Goal: Information Seeking & Learning: Learn about a topic

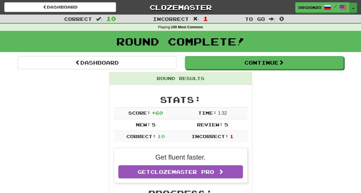
click at [354, 7] on button "Toggle Dropdown" at bounding box center [353, 8] width 7 height 10
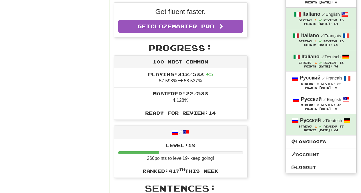
scroll to position [133, 0]
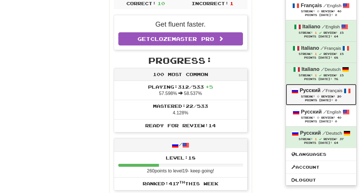
click at [321, 88] on div "Русский / Français" at bounding box center [321, 90] width 59 height 7
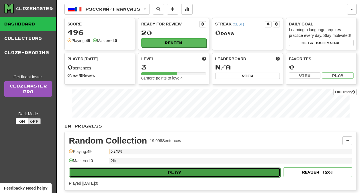
click at [178, 172] on button "Play" at bounding box center [174, 173] width 211 height 10
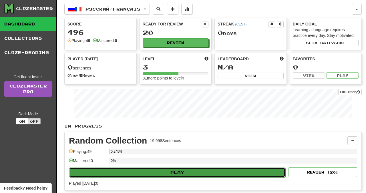
select select "**"
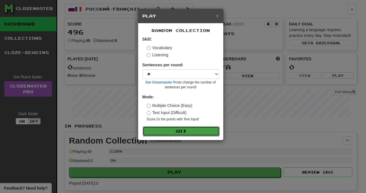
click at [179, 131] on button "Go" at bounding box center [181, 131] width 77 height 10
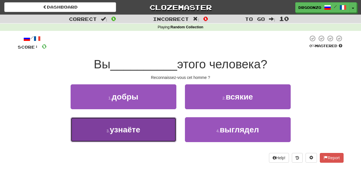
click at [116, 128] on span "узнаёте" at bounding box center [125, 129] width 30 height 9
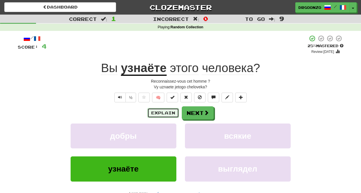
click at [162, 115] on button "Explain" at bounding box center [162, 113] width 31 height 10
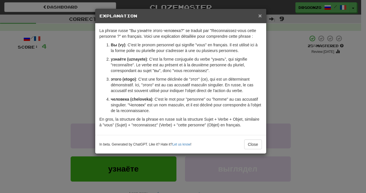
click at [260, 15] on span "×" at bounding box center [259, 15] width 3 height 7
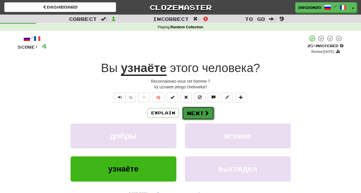
click at [201, 114] on button "Next" at bounding box center [198, 113] width 32 height 13
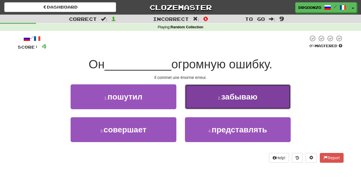
click at [226, 97] on span "забываю" at bounding box center [239, 96] width 36 height 9
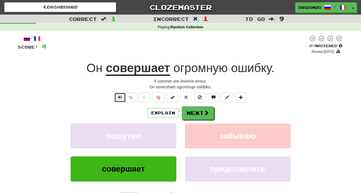
click at [118, 96] on button "Text-to-speech controls" at bounding box center [119, 98] width 11 height 10
click at [158, 113] on button "Explain" at bounding box center [162, 113] width 31 height 10
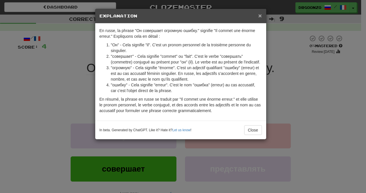
click at [260, 14] on span "×" at bounding box center [259, 15] width 3 height 7
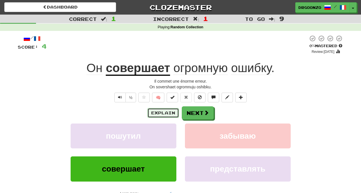
click at [161, 112] on button "Explain" at bounding box center [162, 113] width 31 height 10
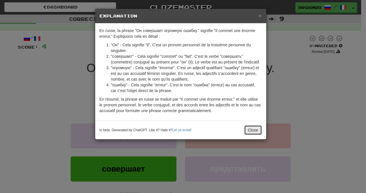
click at [254, 135] on button "Close" at bounding box center [253, 130] width 18 height 10
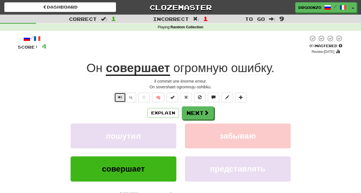
click at [117, 98] on button "Text-to-speech controls" at bounding box center [119, 98] width 11 height 10
click at [198, 114] on button "Next" at bounding box center [198, 113] width 32 height 13
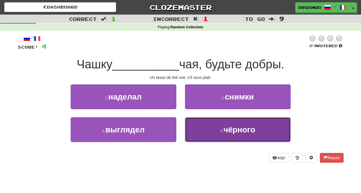
click at [236, 129] on span "чёрного" at bounding box center [240, 129] width 32 height 9
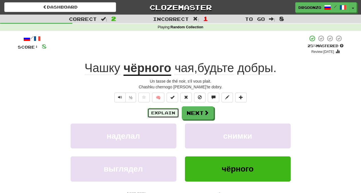
click at [162, 113] on button "Explain" at bounding box center [162, 113] width 31 height 10
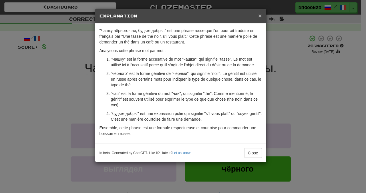
click at [260, 15] on span "×" at bounding box center [259, 15] width 3 height 7
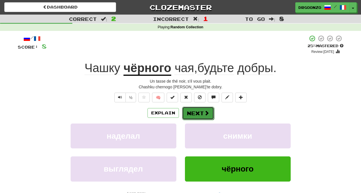
click at [201, 115] on button "Next" at bounding box center [198, 113] width 32 height 13
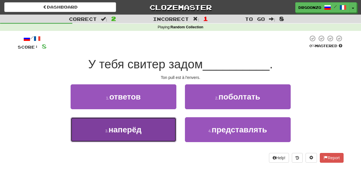
click at [146, 138] on button "3 . наперёд" at bounding box center [124, 129] width 106 height 25
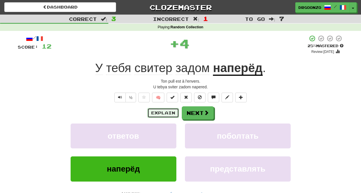
click at [159, 115] on button "Explain" at bounding box center [162, 113] width 31 height 10
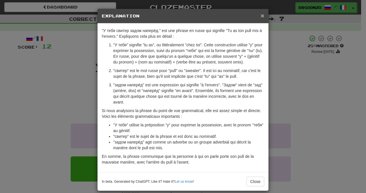
click at [261, 16] on span "×" at bounding box center [262, 15] width 3 height 7
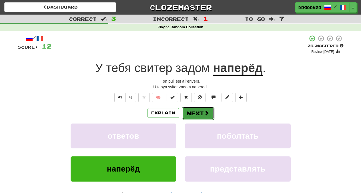
click at [194, 113] on button "Next" at bounding box center [198, 113] width 32 height 13
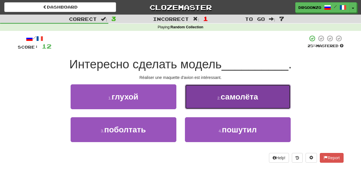
click at [229, 101] on button "2 . самолёта" at bounding box center [238, 96] width 106 height 25
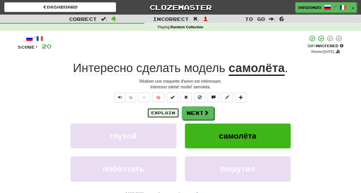
click at [162, 113] on button "Explain" at bounding box center [162, 113] width 31 height 10
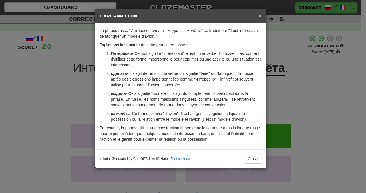
click at [260, 15] on span "×" at bounding box center [259, 15] width 3 height 7
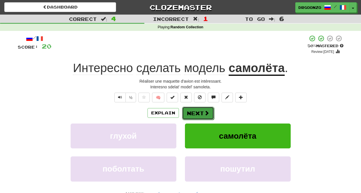
click at [197, 111] on button "Next" at bounding box center [198, 113] width 32 height 13
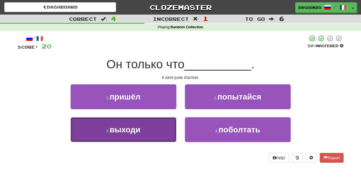
click at [130, 127] on span "выходи" at bounding box center [124, 129] width 31 height 9
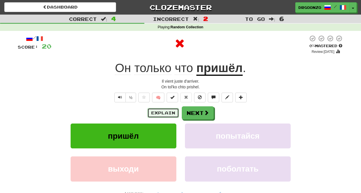
click at [156, 110] on button "Explain" at bounding box center [162, 113] width 31 height 10
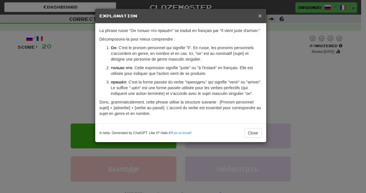
click at [260, 15] on span "×" at bounding box center [259, 15] width 3 height 7
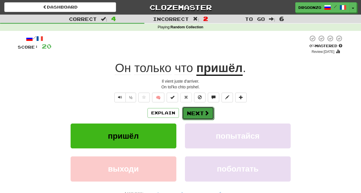
click at [200, 112] on button "Next" at bounding box center [198, 113] width 32 height 13
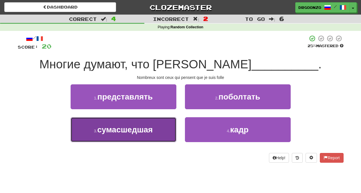
click at [158, 135] on button "3 . сумасшедшая" at bounding box center [124, 129] width 106 height 25
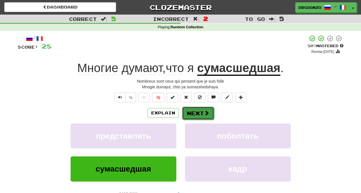
click at [196, 114] on button "Next" at bounding box center [198, 113] width 32 height 13
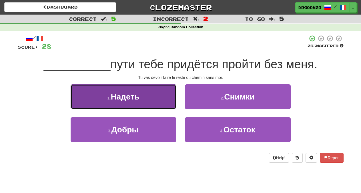
click at [123, 99] on span "Надеть" at bounding box center [125, 96] width 29 height 9
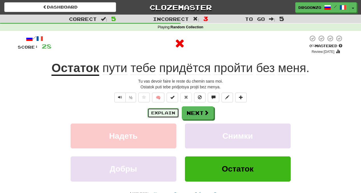
click at [154, 113] on button "Explain" at bounding box center [162, 113] width 31 height 10
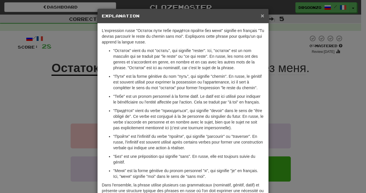
click at [261, 15] on span "×" at bounding box center [262, 15] width 3 height 7
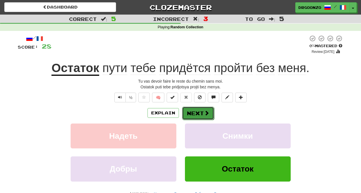
click at [203, 116] on button "Next" at bounding box center [198, 113] width 32 height 13
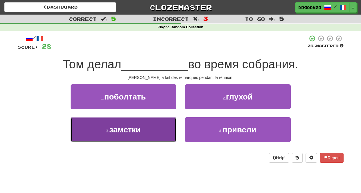
click at [147, 130] on button "3 . заметки" at bounding box center [124, 129] width 106 height 25
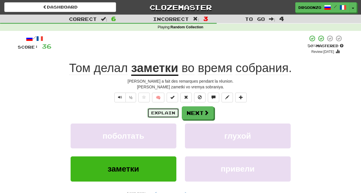
click at [154, 115] on button "Explain" at bounding box center [162, 113] width 31 height 10
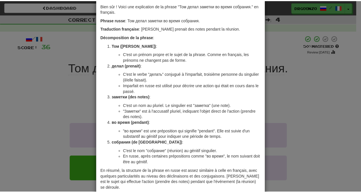
scroll to position [27, 0]
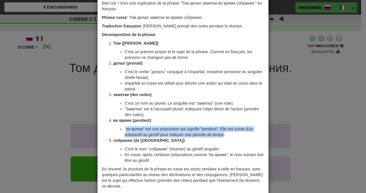
drag, startPoint x: 123, startPoint y: 129, endPoint x: 236, endPoint y: 135, distance: 112.2
click at [236, 135] on li ""во время" est une préposition qui signifie "pendant". Elle est suivie d'un sub…" at bounding box center [194, 131] width 139 height 11
drag, startPoint x: 312, startPoint y: 70, endPoint x: 312, endPoint y: 75, distance: 4.9
click at [312, 70] on div "× Explanation Bien sûr ! Voici une explication de la phrase "Том делал заметки …" at bounding box center [183, 96] width 366 height 193
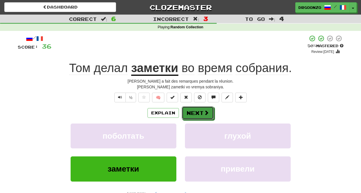
click at [201, 114] on button "Next" at bounding box center [198, 112] width 32 height 13
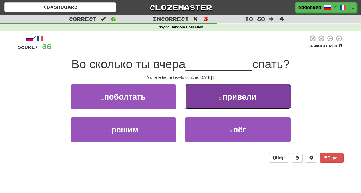
click at [220, 100] on small "2 ." at bounding box center [220, 98] width 3 height 5
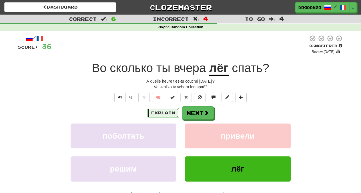
click at [151, 113] on button "Explain" at bounding box center [162, 113] width 31 height 10
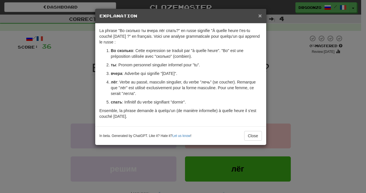
click at [260, 15] on span "×" at bounding box center [259, 15] width 3 height 7
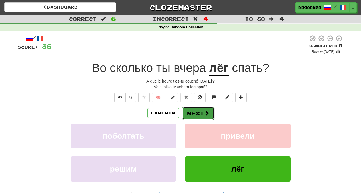
click at [196, 111] on button "Next" at bounding box center [198, 113] width 32 height 13
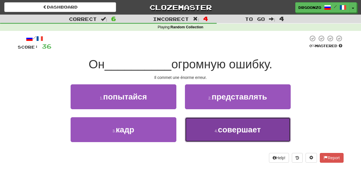
click at [232, 132] on span "совершает" at bounding box center [239, 129] width 43 height 9
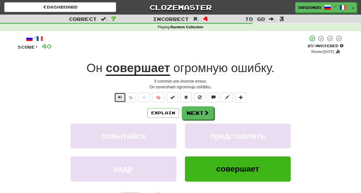
click at [118, 98] on span "Text-to-speech controls" at bounding box center [120, 97] width 4 height 4
click at [207, 115] on span at bounding box center [206, 112] width 5 height 5
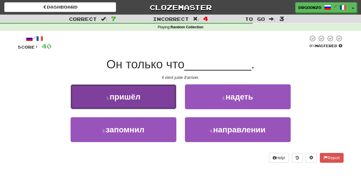
click at [138, 104] on button "1 . пришёл" at bounding box center [124, 96] width 106 height 25
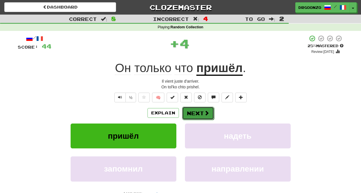
click at [195, 115] on button "Next" at bounding box center [198, 113] width 32 height 13
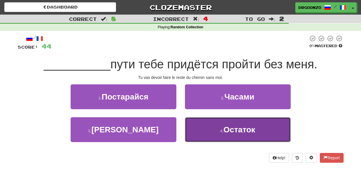
click at [211, 127] on button "4 . Остаток" at bounding box center [238, 129] width 106 height 25
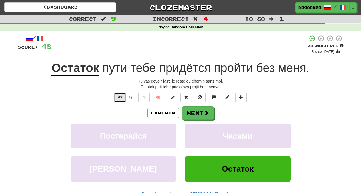
click at [116, 97] on button "Text-to-speech controls" at bounding box center [119, 98] width 11 height 10
click at [120, 98] on span "Text-to-speech controls" at bounding box center [120, 97] width 4 height 4
click at [185, 111] on button "Next" at bounding box center [198, 113] width 32 height 13
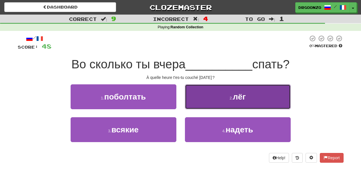
click at [233, 98] on small "2 ." at bounding box center [231, 98] width 3 height 5
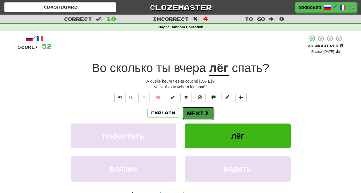
click at [192, 111] on button "Next" at bounding box center [198, 113] width 32 height 13
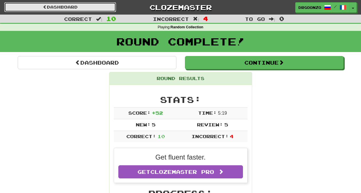
click at [63, 8] on link "Dashboard" at bounding box center [60, 7] width 112 height 10
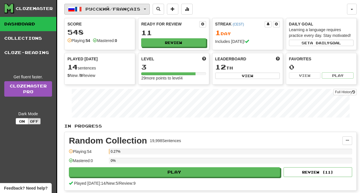
click at [146, 9] on span "button" at bounding box center [145, 9] width 2 height 1
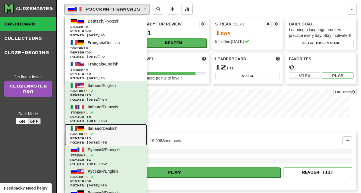
click at [122, 129] on link "Italiano / Deutsch Streak: 1 Review: 15 Points today: 76" at bounding box center [106, 134] width 82 height 21
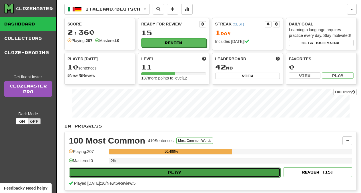
click at [184, 170] on button "Play" at bounding box center [174, 173] width 211 height 10
select select "**"
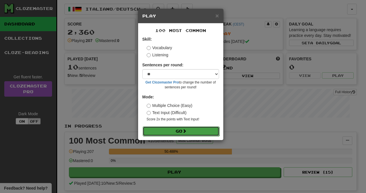
click at [182, 131] on button "Go" at bounding box center [181, 131] width 77 height 10
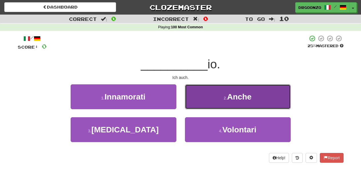
click at [236, 94] on span "Anche" at bounding box center [239, 96] width 25 height 9
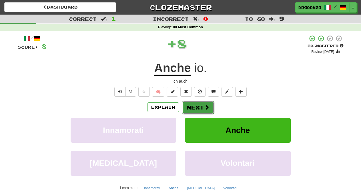
click at [210, 105] on button "Next" at bounding box center [198, 107] width 32 height 13
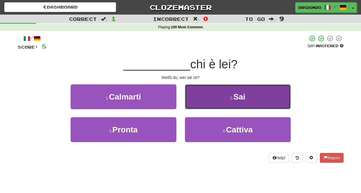
click at [236, 99] on span "Sai" at bounding box center [239, 96] width 12 height 9
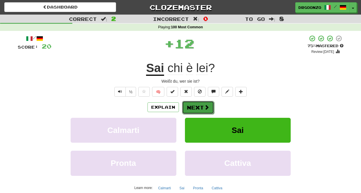
click at [206, 109] on span at bounding box center [206, 107] width 5 height 5
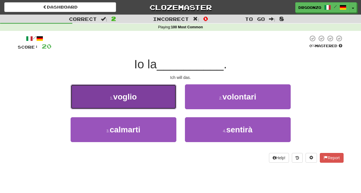
click at [143, 103] on button "1 . voglio" at bounding box center [124, 96] width 106 height 25
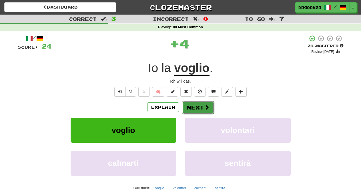
click at [200, 107] on button "Next" at bounding box center [198, 107] width 32 height 13
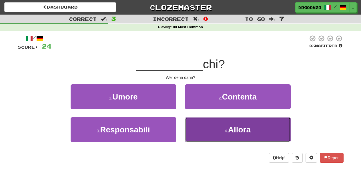
click at [226, 128] on button "4 . Allora" at bounding box center [238, 129] width 106 height 25
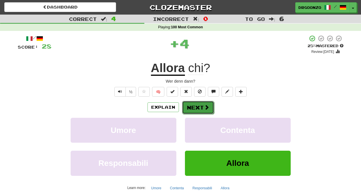
click at [211, 109] on button "Next" at bounding box center [198, 107] width 32 height 13
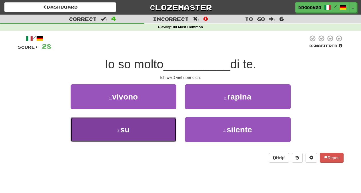
click at [150, 136] on button "3 . su" at bounding box center [124, 129] width 106 height 25
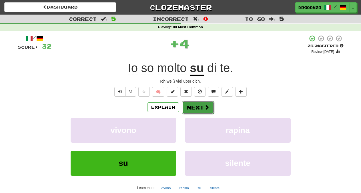
click at [203, 107] on button "Next" at bounding box center [198, 107] width 32 height 13
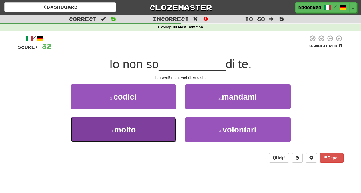
click at [147, 131] on button "3 . molto" at bounding box center [124, 129] width 106 height 25
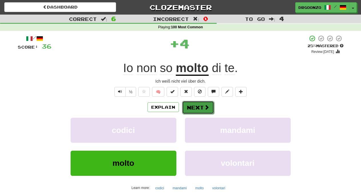
click at [195, 108] on button "Next" at bounding box center [198, 107] width 32 height 13
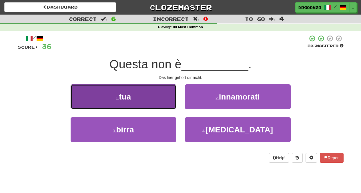
click at [146, 105] on button "1 . tua" at bounding box center [124, 96] width 106 height 25
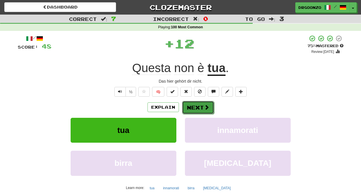
click at [193, 105] on button "Next" at bounding box center [198, 107] width 32 height 13
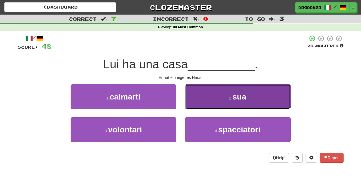
click at [218, 97] on button "2 . sua" at bounding box center [238, 96] width 106 height 25
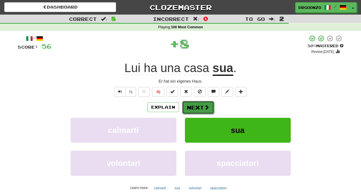
click at [201, 108] on button "Next" at bounding box center [198, 107] width 32 height 13
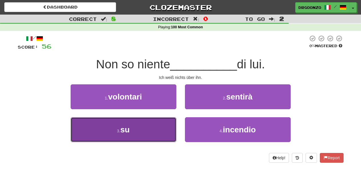
click at [149, 128] on button "3 . su" at bounding box center [124, 129] width 106 height 25
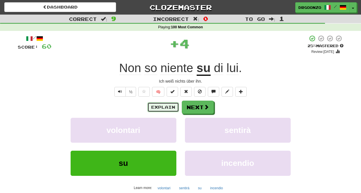
click at [162, 108] on button "Explain" at bounding box center [162, 107] width 31 height 10
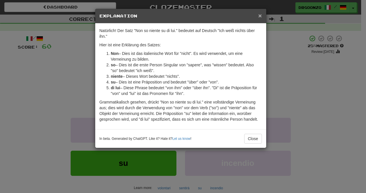
click at [259, 15] on span "×" at bounding box center [259, 15] width 3 height 7
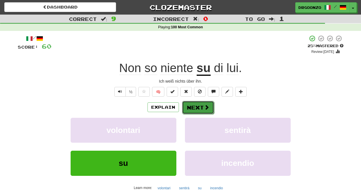
click at [200, 104] on button "Next" at bounding box center [198, 107] width 32 height 13
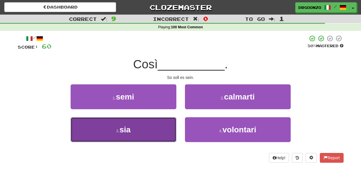
click at [146, 129] on button "3 . sia" at bounding box center [124, 129] width 106 height 25
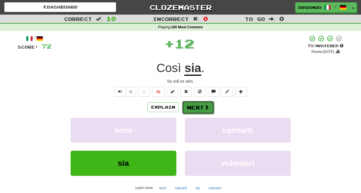
click at [194, 108] on button "Next" at bounding box center [198, 107] width 32 height 13
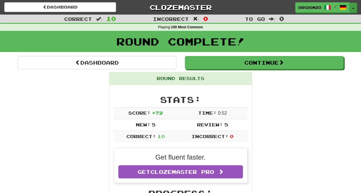
click at [353, 6] on button "Toggle Dropdown" at bounding box center [353, 8] width 7 height 10
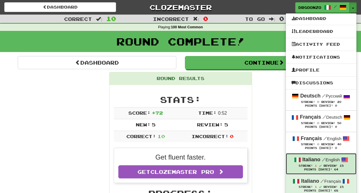
click at [326, 166] on span "Review:" at bounding box center [331, 165] width 14 height 3
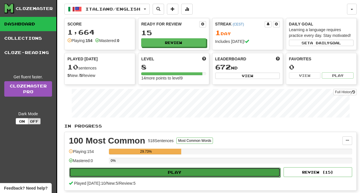
click at [187, 172] on button "Play" at bounding box center [174, 173] width 211 height 10
select select "**"
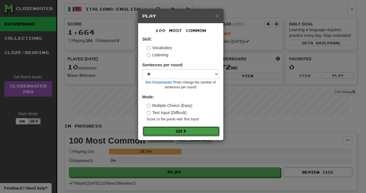
click at [182, 131] on button "Go" at bounding box center [181, 131] width 77 height 10
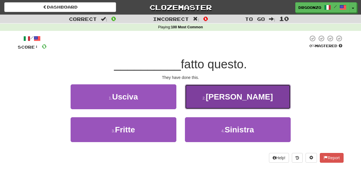
click at [206, 97] on small "2 ." at bounding box center [203, 98] width 3 height 5
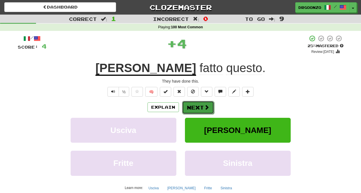
click at [201, 108] on button "Next" at bounding box center [198, 107] width 32 height 13
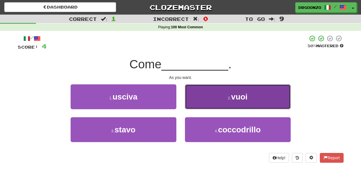
click at [224, 97] on button "2 . vuoi" at bounding box center [238, 96] width 106 height 25
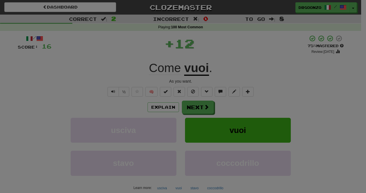
click at [0, 0] on div "/ Level: 9 +1 Tell the world! Share Tweet Post" at bounding box center [0, 0] width 0 height 0
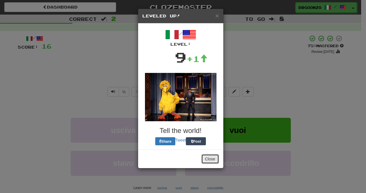
click at [212, 157] on button "Close" at bounding box center [210, 159] width 18 height 10
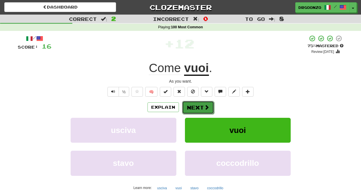
click at [204, 107] on span at bounding box center [206, 107] width 5 height 5
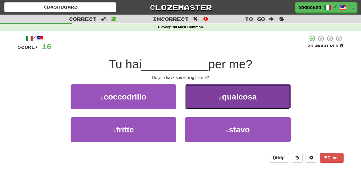
click at [230, 95] on span "qualcosa" at bounding box center [239, 96] width 35 height 9
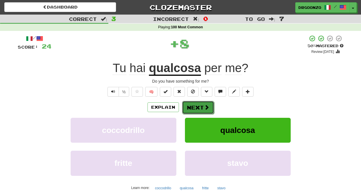
click at [206, 108] on span at bounding box center [206, 107] width 5 height 5
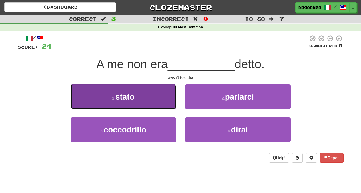
click at [139, 103] on button "1 . stato" at bounding box center [124, 96] width 106 height 25
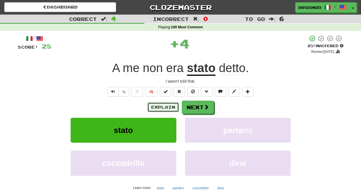
click at [162, 106] on button "Explain" at bounding box center [162, 107] width 31 height 10
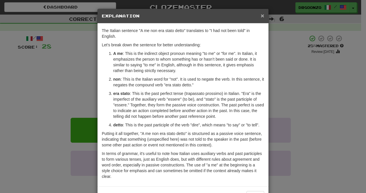
click at [261, 15] on span "×" at bounding box center [262, 15] width 3 height 7
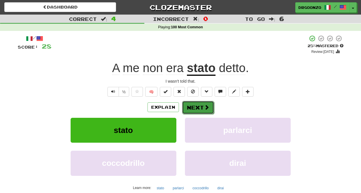
click at [204, 110] on span at bounding box center [206, 107] width 5 height 5
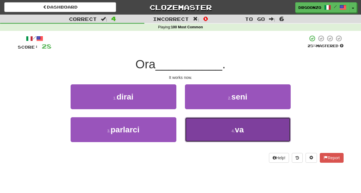
click at [228, 125] on button "4 . va" at bounding box center [238, 129] width 106 height 25
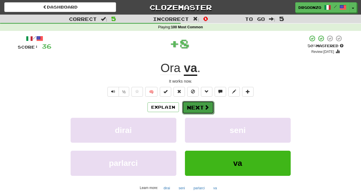
click at [200, 104] on button "Next" at bounding box center [198, 107] width 32 height 13
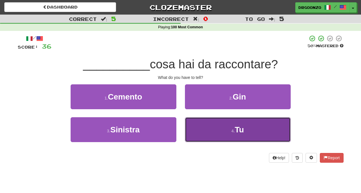
click at [238, 137] on button "4 . Tu" at bounding box center [238, 129] width 106 height 25
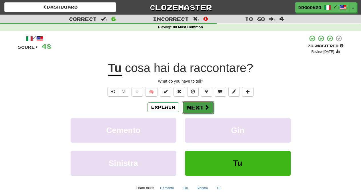
click at [204, 107] on span at bounding box center [206, 107] width 5 height 5
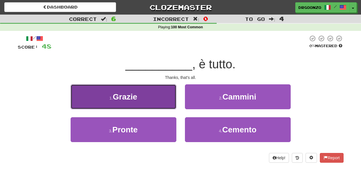
click at [159, 101] on button "1 . Grazie" at bounding box center [124, 96] width 106 height 25
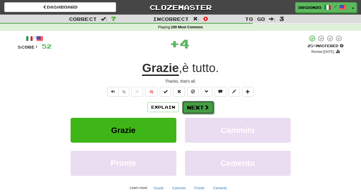
click at [206, 107] on span at bounding box center [206, 107] width 5 height 5
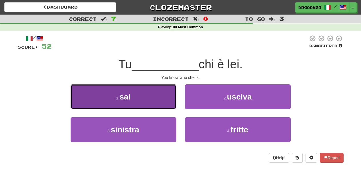
click at [158, 103] on button "1 . sai" at bounding box center [124, 96] width 106 height 25
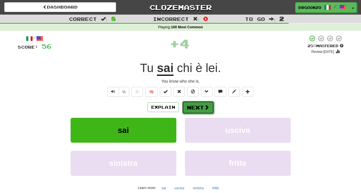
click at [202, 107] on button "Next" at bounding box center [198, 107] width 32 height 13
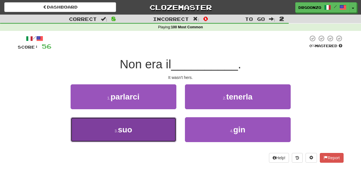
click at [159, 131] on button "3 . suo" at bounding box center [124, 129] width 106 height 25
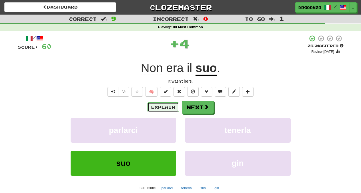
click at [164, 109] on button "Explain" at bounding box center [162, 107] width 31 height 10
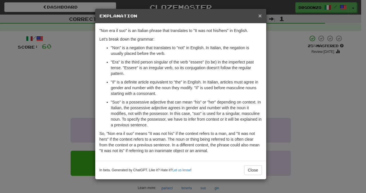
click at [260, 14] on span "×" at bounding box center [259, 15] width 3 height 7
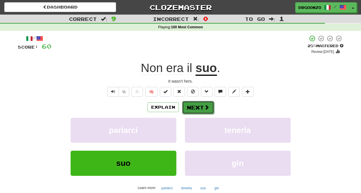
click at [208, 109] on span at bounding box center [206, 107] width 5 height 5
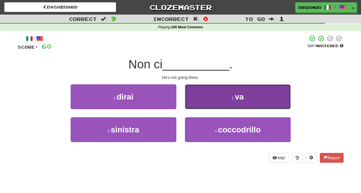
click at [230, 94] on button "2 . va" at bounding box center [238, 96] width 106 height 25
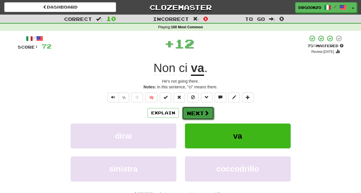
click at [210, 112] on button "Next" at bounding box center [198, 113] width 32 height 13
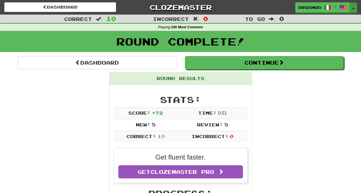
click at [354, 9] on span "button" at bounding box center [353, 8] width 2 height 1
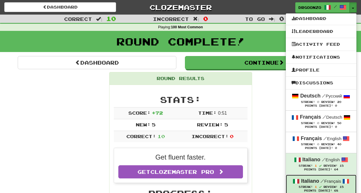
click at [339, 184] on div "Italiano / Français" at bounding box center [321, 181] width 59 height 7
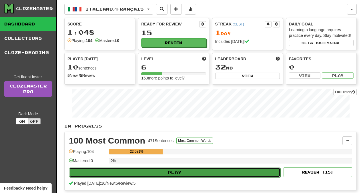
click at [176, 174] on button "Play" at bounding box center [174, 173] width 211 height 10
select select "**"
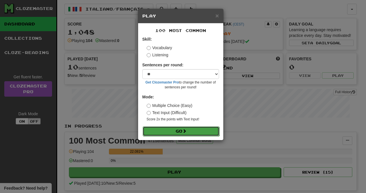
click at [180, 131] on button "Go" at bounding box center [181, 131] width 77 height 10
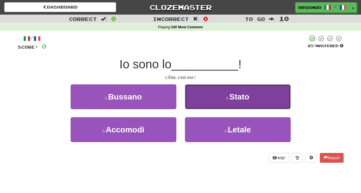
click at [222, 95] on button "2 . Stato" at bounding box center [238, 96] width 106 height 25
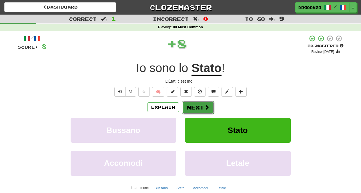
click at [205, 111] on button "Next" at bounding box center [198, 107] width 32 height 13
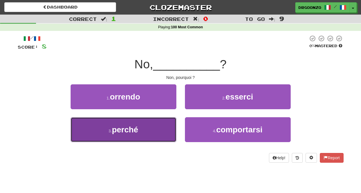
click at [125, 135] on button "3 . perché" at bounding box center [124, 129] width 106 height 25
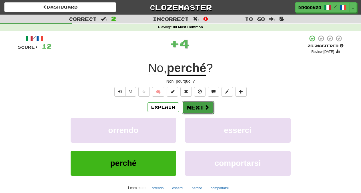
click at [194, 108] on button "Next" at bounding box center [198, 107] width 32 height 13
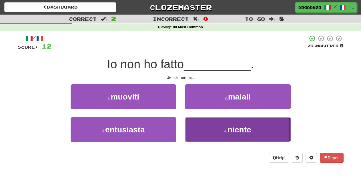
click at [209, 126] on button "4 . niente" at bounding box center [238, 129] width 106 height 25
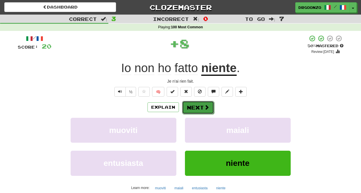
click at [198, 108] on button "Next" at bounding box center [198, 107] width 32 height 13
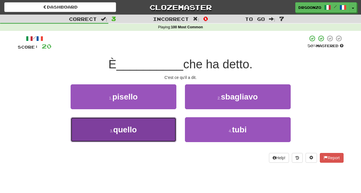
click at [138, 130] on button "3 . quello" at bounding box center [124, 129] width 106 height 25
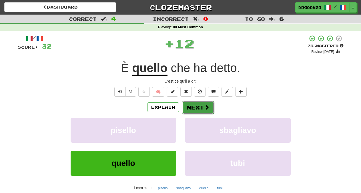
click at [197, 107] on button "Next" at bounding box center [198, 107] width 32 height 13
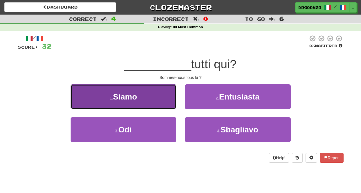
click at [138, 100] on button "1 . [GEOGRAPHIC_DATA]" at bounding box center [124, 96] width 106 height 25
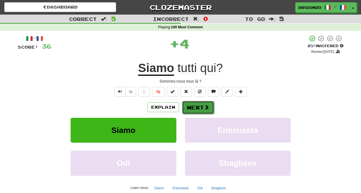
click at [206, 107] on span at bounding box center [206, 107] width 5 height 5
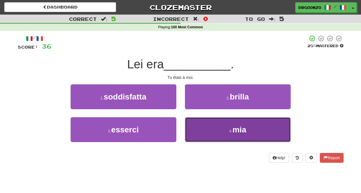
click at [220, 128] on button "4 . mia" at bounding box center [238, 129] width 106 height 25
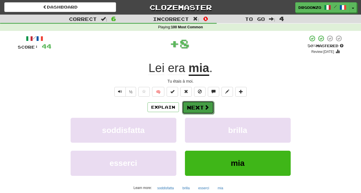
click at [199, 107] on button "Next" at bounding box center [198, 107] width 32 height 13
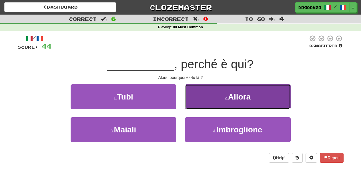
click at [226, 104] on button "2 . Allora" at bounding box center [238, 96] width 106 height 25
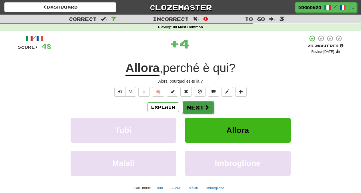
click at [204, 107] on span at bounding box center [206, 107] width 5 height 5
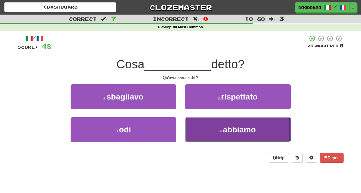
click at [231, 137] on button "4 . abbiamo" at bounding box center [238, 129] width 106 height 25
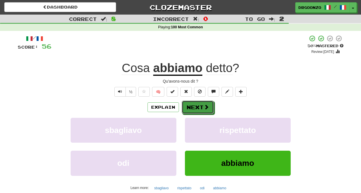
click at [203, 104] on button "Next" at bounding box center [198, 107] width 32 height 13
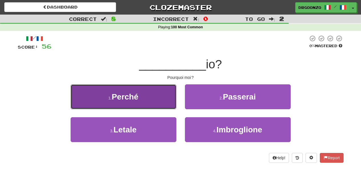
click at [141, 105] on button "1 . Perché" at bounding box center [124, 96] width 106 height 25
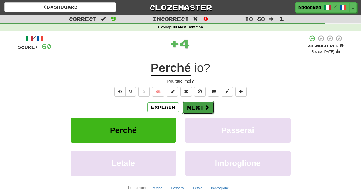
click at [208, 107] on span at bounding box center [206, 107] width 5 height 5
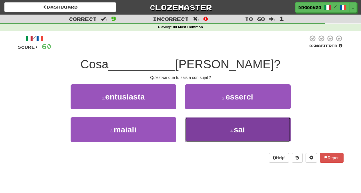
click at [237, 130] on span "sai" at bounding box center [239, 129] width 11 height 9
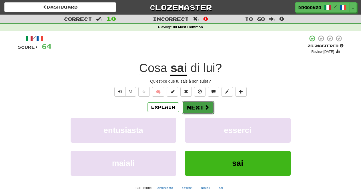
click at [210, 107] on button "Next" at bounding box center [198, 107] width 32 height 13
